Goal: Task Accomplishment & Management: Use online tool/utility

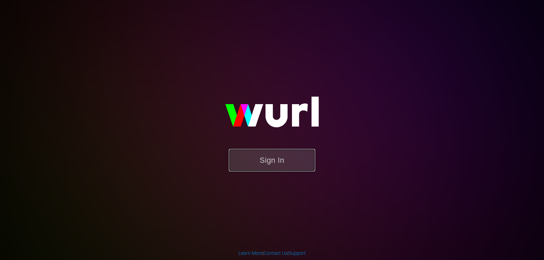
click at [263, 164] on button "Sign In" at bounding box center [272, 160] width 86 height 22
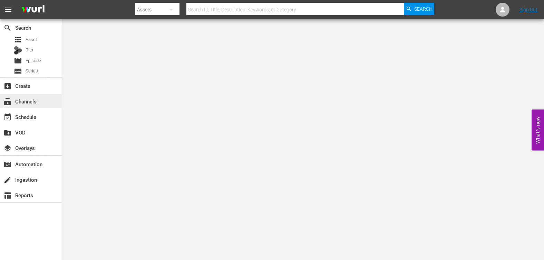
click at [38, 103] on div "subscriptions Channels" at bounding box center [31, 101] width 62 height 14
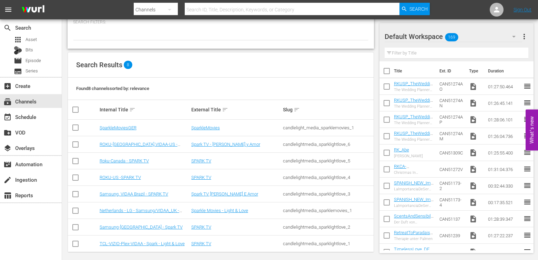
scroll to position [45, 0]
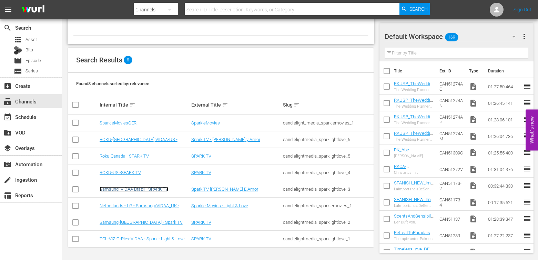
click at [149, 190] on link "Samsung, VIDAA Brazil - SPARK TV" at bounding box center [134, 189] width 69 height 5
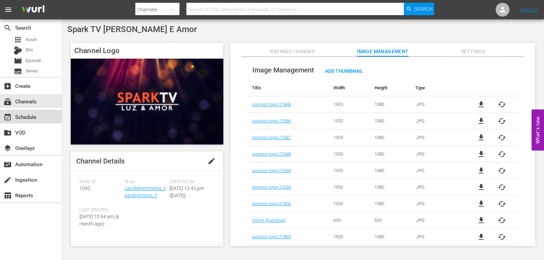
click at [37, 118] on div "event_available Schedule" at bounding box center [19, 116] width 39 height 6
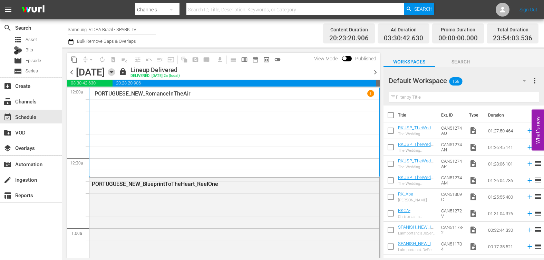
click at [115, 69] on icon "button" at bounding box center [112, 72] width 8 height 8
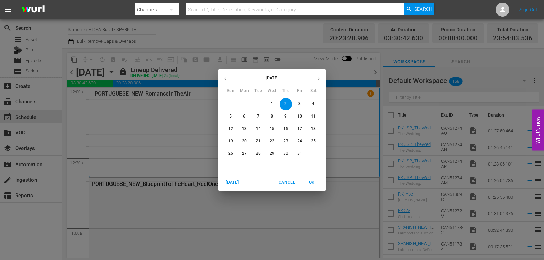
click at [318, 79] on icon "button" at bounding box center [318, 78] width 5 height 5
click at [225, 79] on icon "button" at bounding box center [225, 79] width 2 height 3
click at [242, 129] on p "15" at bounding box center [244, 129] width 5 height 6
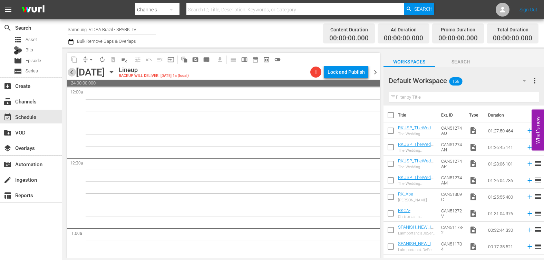
click at [71, 73] on span "chevron_left" at bounding box center [71, 72] width 9 height 9
click at [72, 73] on span "chevron_left" at bounding box center [71, 72] width 9 height 9
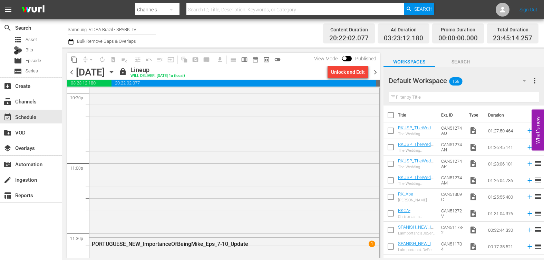
scroll to position [3210, 0]
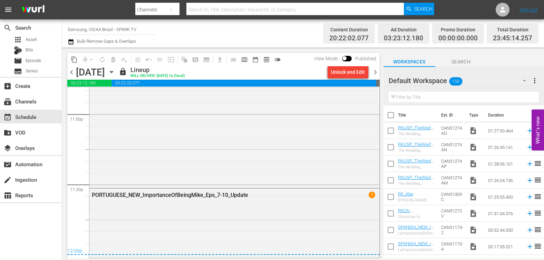
click at [374, 76] on span "chevron_right" at bounding box center [375, 72] width 9 height 9
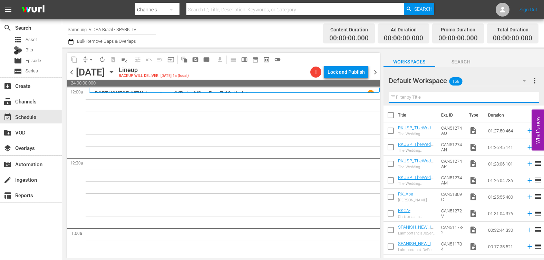
click at [437, 95] on input "text" at bounding box center [463, 97] width 150 height 11
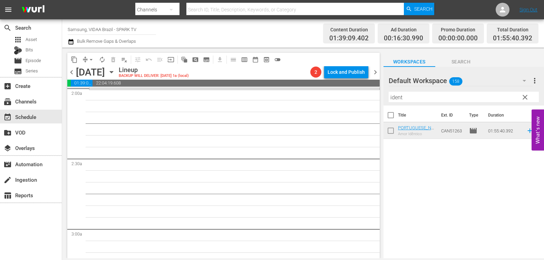
scroll to position [146, 0]
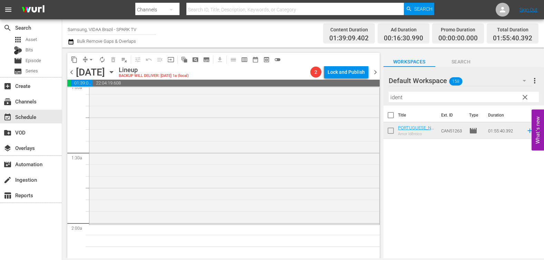
drag, startPoint x: 450, startPoint y: 131, endPoint x: 197, endPoint y: 1, distance: 284.9
click at [422, 98] on input "ident" at bounding box center [463, 97] width 150 height 11
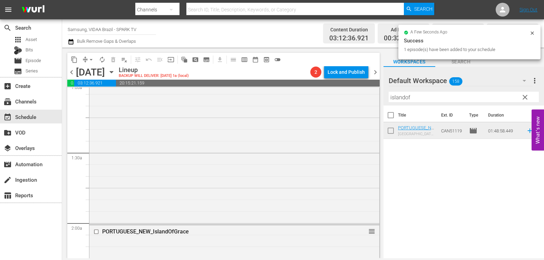
drag, startPoint x: 445, startPoint y: 133, endPoint x: 165, endPoint y: 0, distance: 310.0
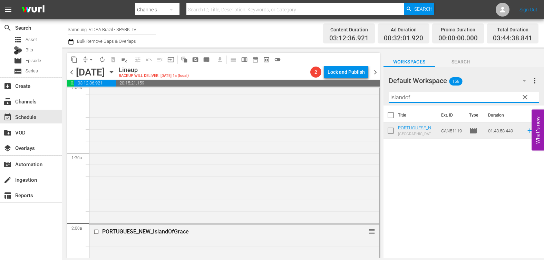
click at [424, 95] on input "islandof" at bounding box center [463, 97] width 150 height 11
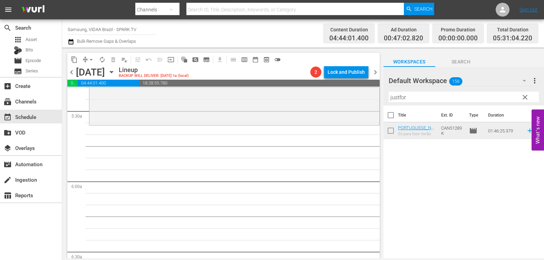
scroll to position [751, 0]
drag, startPoint x: 446, startPoint y: 132, endPoint x: 167, endPoint y: 4, distance: 307.1
click at [461, 98] on input "justfor" at bounding box center [463, 97] width 150 height 11
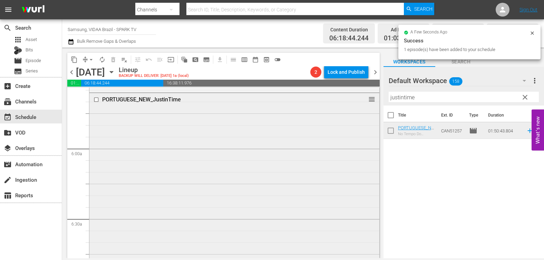
scroll to position [1016, 0]
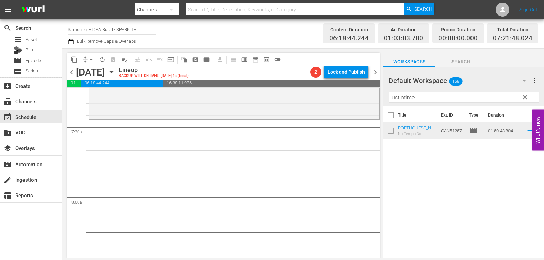
drag, startPoint x: 453, startPoint y: 133, endPoint x: 179, endPoint y: 1, distance: 303.6
click at [405, 99] on input "justintime" at bounding box center [463, 97] width 150 height 11
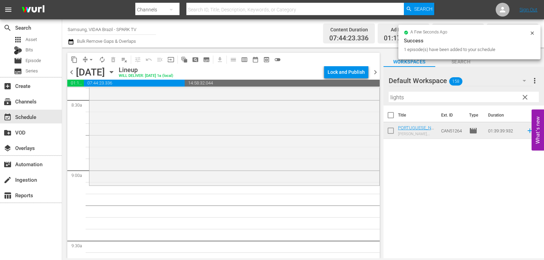
scroll to position [1251, 0]
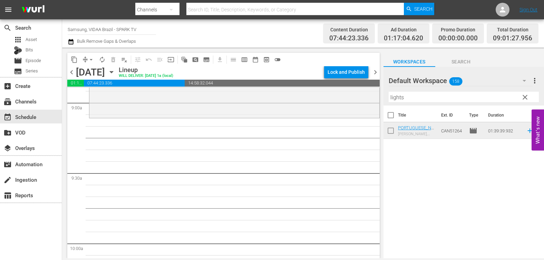
drag, startPoint x: 445, startPoint y: 130, endPoint x: 181, endPoint y: 3, distance: 292.8
click at [402, 100] on input "lights" at bounding box center [463, 97] width 150 height 11
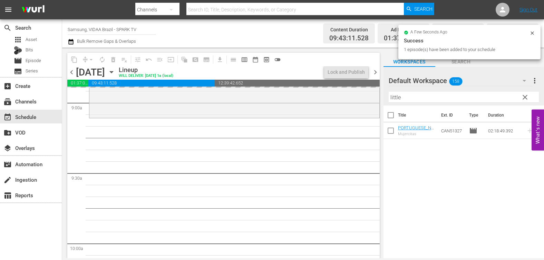
drag, startPoint x: 438, startPoint y: 135, endPoint x: 178, endPoint y: 18, distance: 285.4
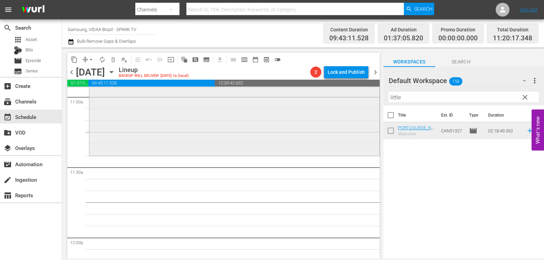
scroll to position [1613, 0]
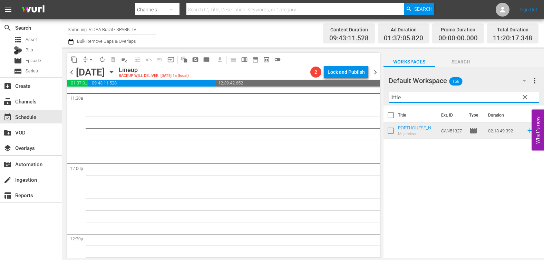
click at [468, 99] on input "little" at bounding box center [463, 97] width 150 height 11
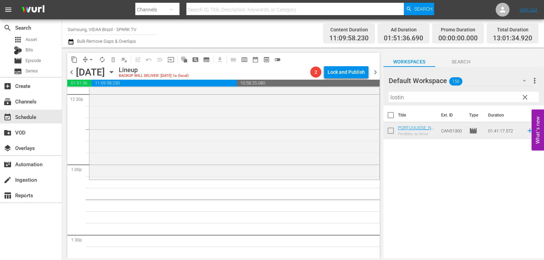
scroll to position [1754, 0]
drag, startPoint x: 449, startPoint y: 131, endPoint x: 208, endPoint y: 7, distance: 271.5
click at [409, 100] on input "lostin" at bounding box center [463, 97] width 150 height 11
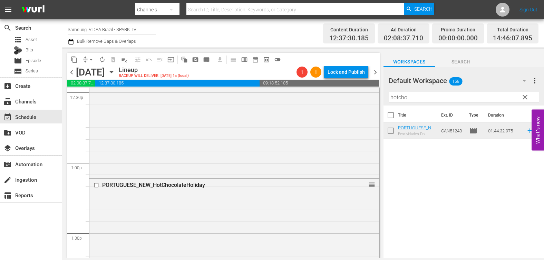
drag, startPoint x: 443, startPoint y: 132, endPoint x: 178, endPoint y: 0, distance: 295.6
click at [427, 97] on input "hotcho" at bounding box center [463, 97] width 150 height 11
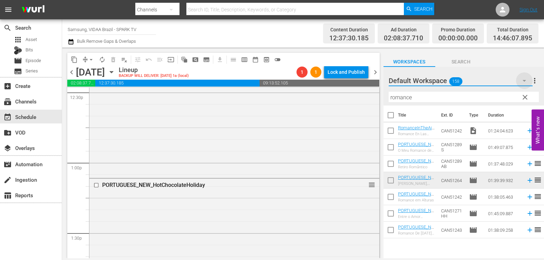
click at [523, 81] on icon "button" at bounding box center [524, 81] width 8 height 8
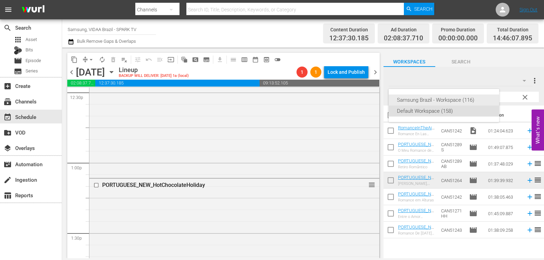
click at [472, 100] on div "Samsung Brazil - Workspace (116)" at bounding box center [444, 100] width 94 height 11
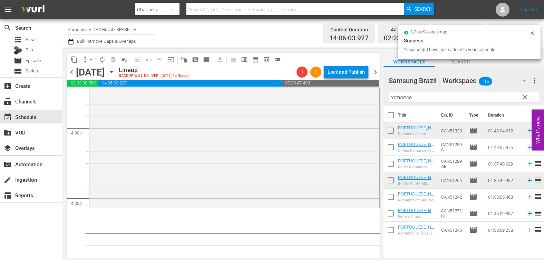
scroll to position [2212, 0]
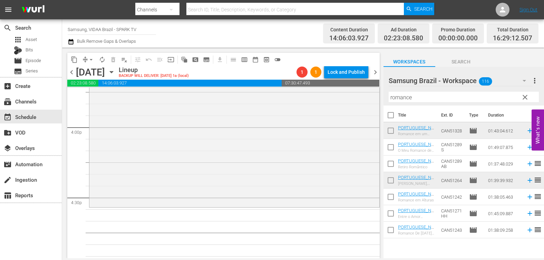
drag, startPoint x: 448, startPoint y: 130, endPoint x: 190, endPoint y: 13, distance: 283.4
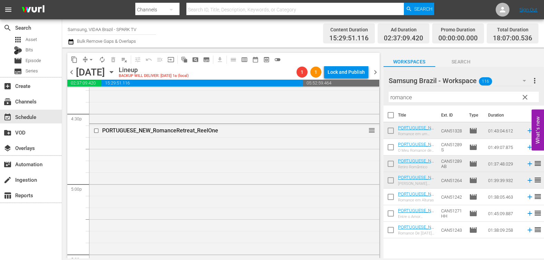
scroll to position [2475, 0]
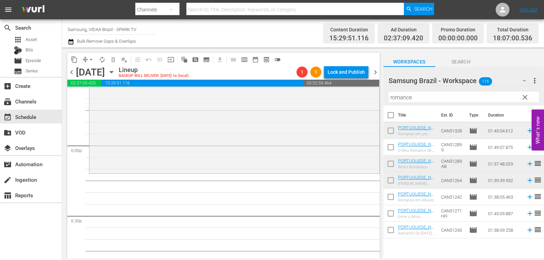
drag, startPoint x: 447, startPoint y: 162, endPoint x: 144, endPoint y: 4, distance: 342.0
click at [417, 98] on input "romance" at bounding box center [463, 97] width 150 height 11
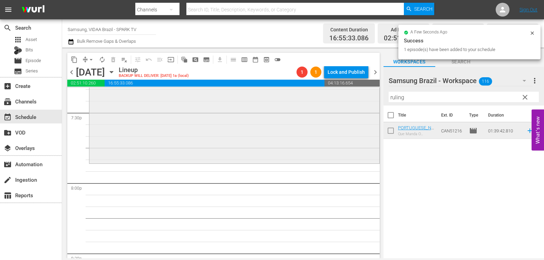
scroll to position [2740, 0]
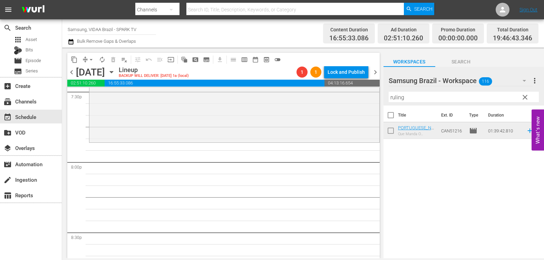
drag, startPoint x: 443, startPoint y: 130, endPoint x: 170, endPoint y: 5, distance: 300.1
click at [437, 96] on input "ruling" at bounding box center [463, 97] width 150 height 11
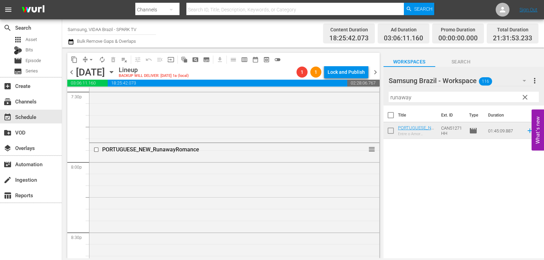
drag, startPoint x: 445, startPoint y: 131, endPoint x: 196, endPoint y: 4, distance: 279.5
drag, startPoint x: 363, startPoint y: 194, endPoint x: 360, endPoint y: 230, distance: 36.3
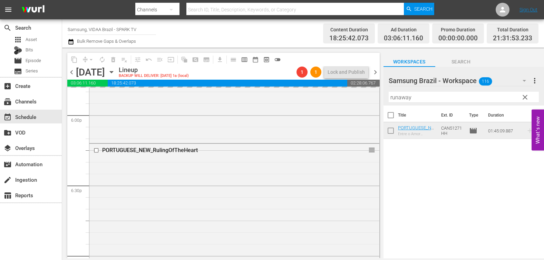
click at [421, 98] on input "runaway" at bounding box center [463, 97] width 150 height 11
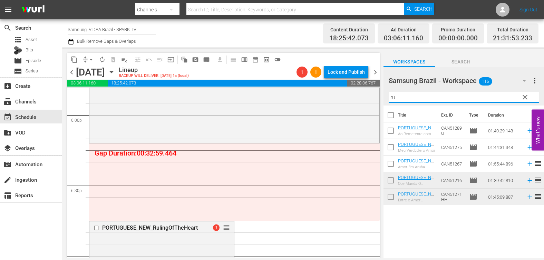
type input "r"
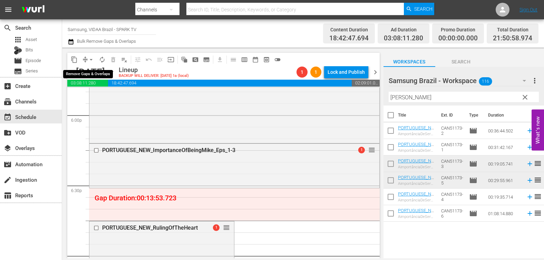
click at [91, 59] on span "arrow_drop_down" at bounding box center [91, 59] width 7 height 7
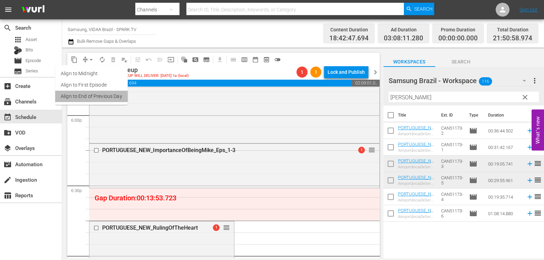
click at [101, 95] on li "Align to End of Previous Day" at bounding box center [91, 96] width 72 height 11
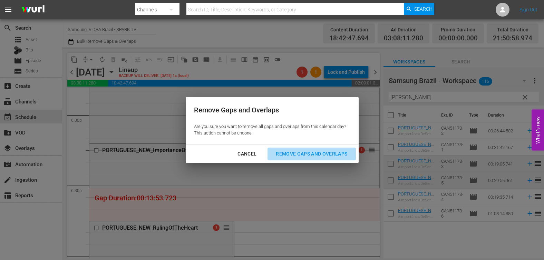
click at [331, 159] on button "Remove Gaps and Overlaps" at bounding box center [311, 154] width 88 height 13
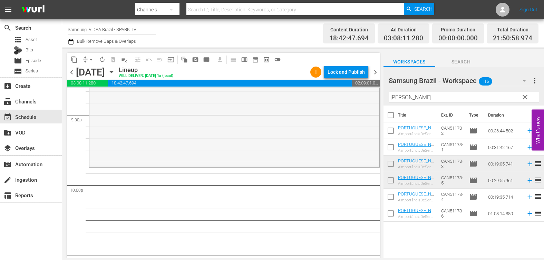
scroll to position [3036, 0]
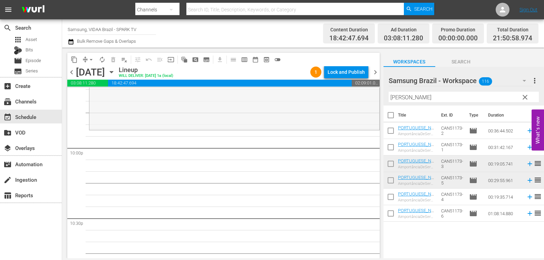
drag, startPoint x: 365, startPoint y: 154, endPoint x: 349, endPoint y: 195, distance: 44.3
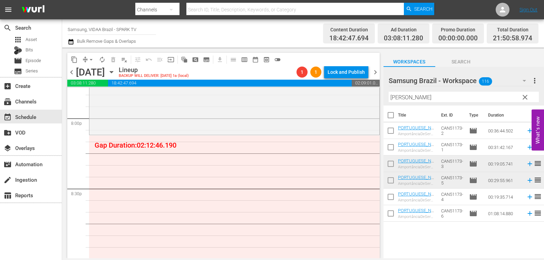
scroll to position [2784, 0]
click at [426, 98] on input "[PERSON_NAME]" at bounding box center [463, 97] width 150 height 11
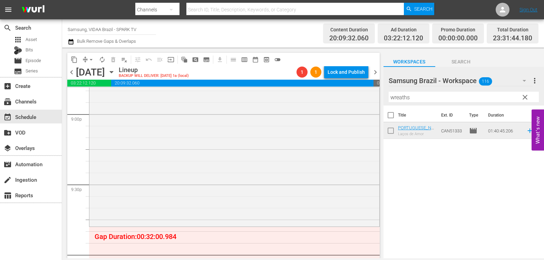
scroll to position [2930, 0]
drag, startPoint x: 449, startPoint y: 133, endPoint x: 184, endPoint y: 5, distance: 294.8
click at [417, 97] on input "wreaths" at bounding box center [463, 97] width 150 height 11
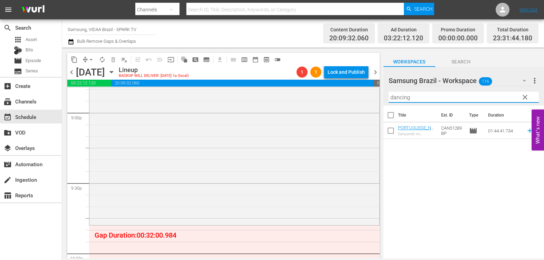
type input "dancing"
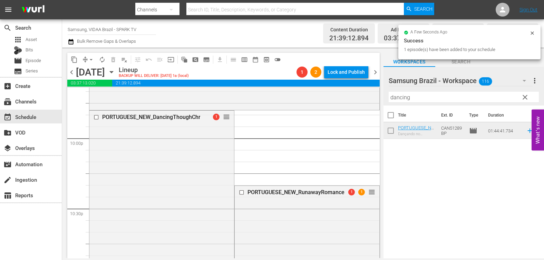
scroll to position [3025, 0]
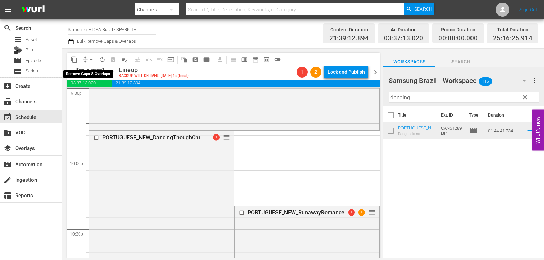
click at [89, 57] on span "arrow_drop_down" at bounding box center [91, 59] width 7 height 7
click at [96, 94] on li "Align to End of Previous Day" at bounding box center [91, 96] width 72 height 11
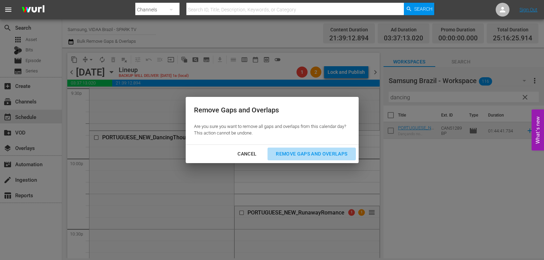
click at [298, 155] on div "Remove Gaps and Overlaps" at bounding box center [311, 154] width 82 height 9
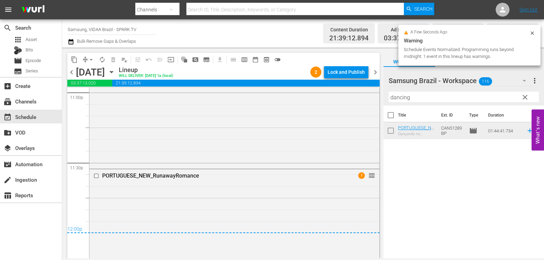
scroll to position [3282, 0]
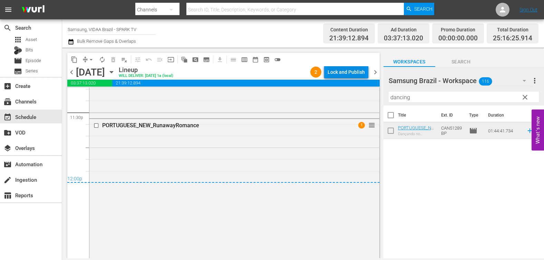
click at [352, 73] on div "Lock and Publish" at bounding box center [345, 72] width 37 height 12
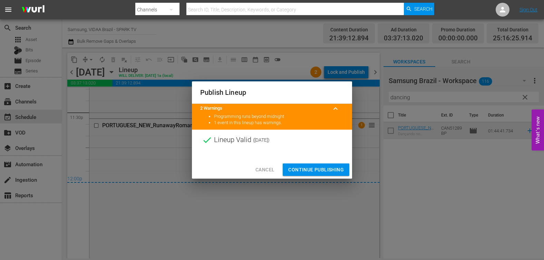
click at [326, 170] on span "Continue Publishing" at bounding box center [316, 170] width 56 height 9
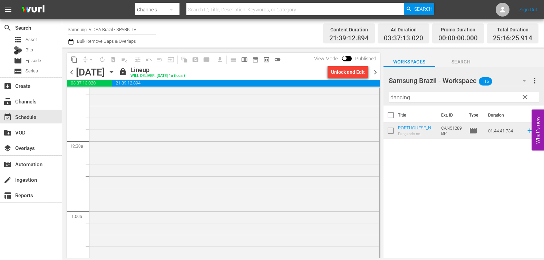
scroll to position [0, 0]
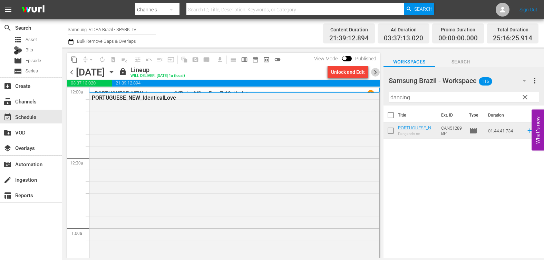
click at [373, 72] on span "chevron_right" at bounding box center [375, 72] width 9 height 9
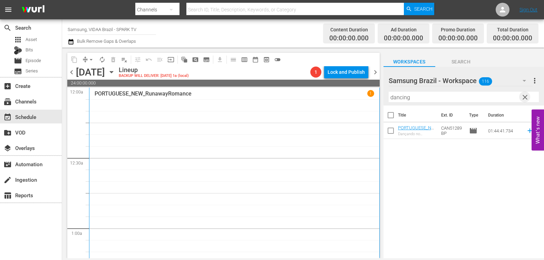
click at [522, 97] on span "clear" at bounding box center [524, 97] width 8 height 8
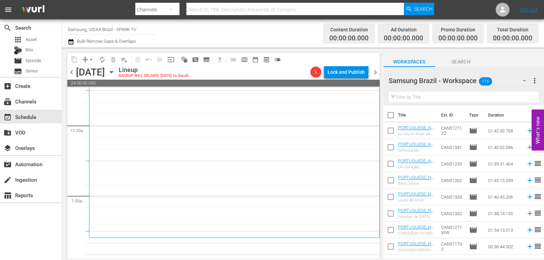
scroll to position [117, 0]
